Goal: Find specific page/section: Find specific page/section

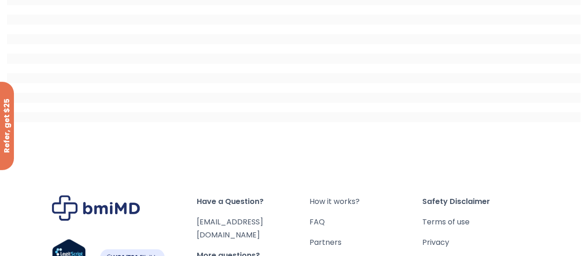
scroll to position [278, 0]
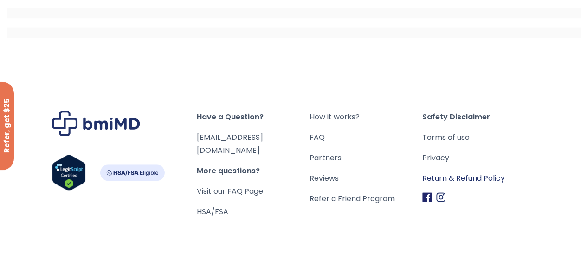
click at [465, 174] on link "Return & Refund Policy" at bounding box center [478, 178] width 113 height 13
